Goal: Check status: Check status

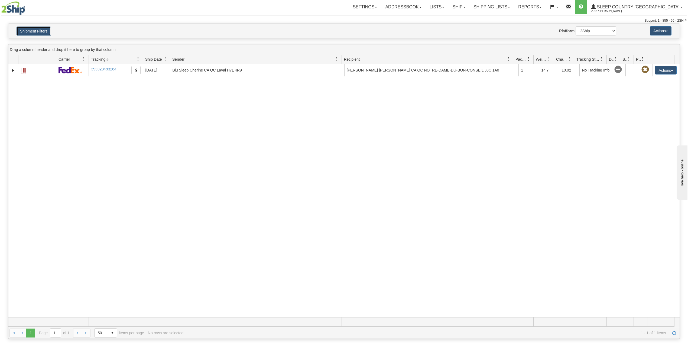
click at [37, 32] on button "Shipment Filters" at bounding box center [34, 31] width 34 height 9
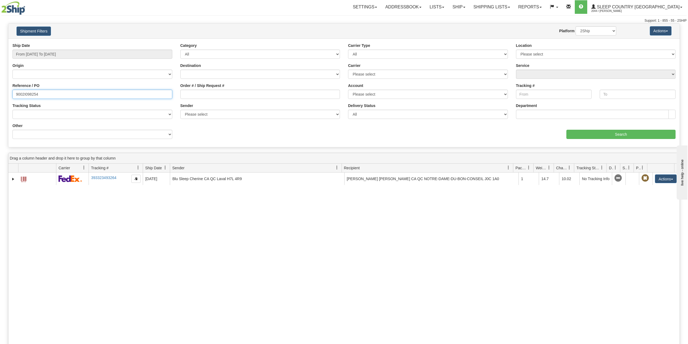
click at [29, 93] on input "9002I098254" at bounding box center [92, 94] width 160 height 9
paste input "150542"
type input "9002I150542"
click at [638, 133] on input "Search" at bounding box center [621, 134] width 109 height 9
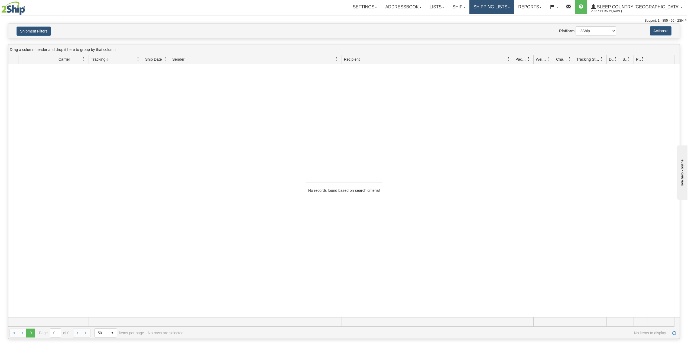
click at [514, 4] on link "Shipping lists" at bounding box center [492, 7] width 45 height 14
click at [469, 5] on link "Ship" at bounding box center [458, 7] width 21 height 14
click at [464, 26] on span "OnHold / Order Queue" at bounding box center [445, 26] width 38 height 4
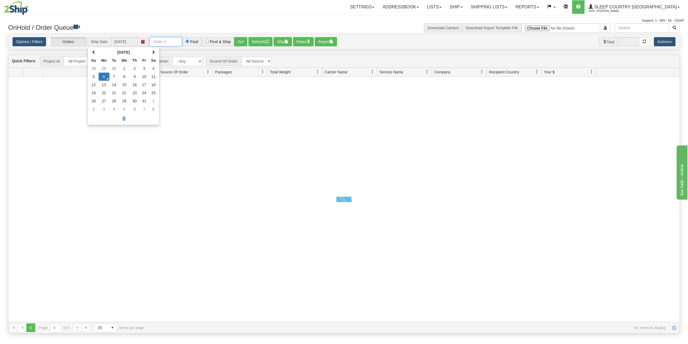
click at [161, 45] on input "text" at bounding box center [166, 41] width 33 height 9
paste input "9002I150542"
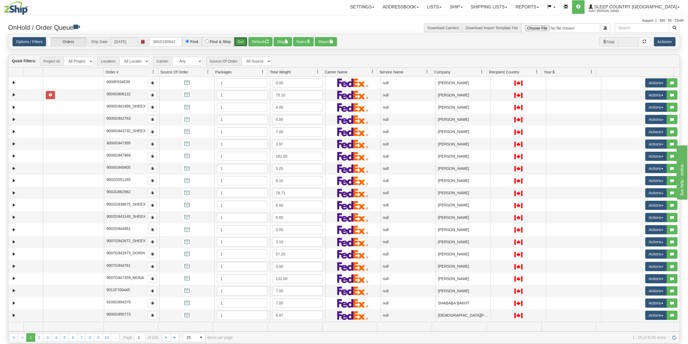
click at [243, 40] on button "Go!" at bounding box center [240, 41] width 13 height 9
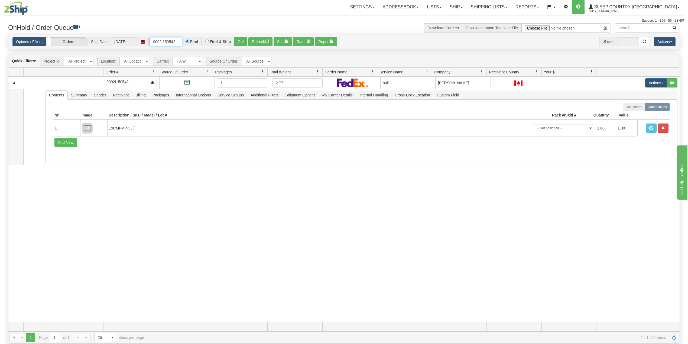
click at [166, 41] on input "9002I150542" at bounding box center [166, 41] width 33 height 9
paste input "0I147089"
type input "9000I147089"
click at [240, 39] on button "Go!" at bounding box center [240, 41] width 13 height 9
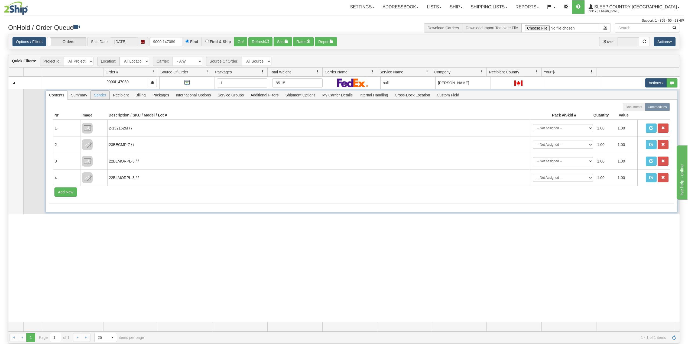
click at [102, 97] on span "Sender" at bounding box center [100, 95] width 19 height 9
